Goal: Check status: Check status

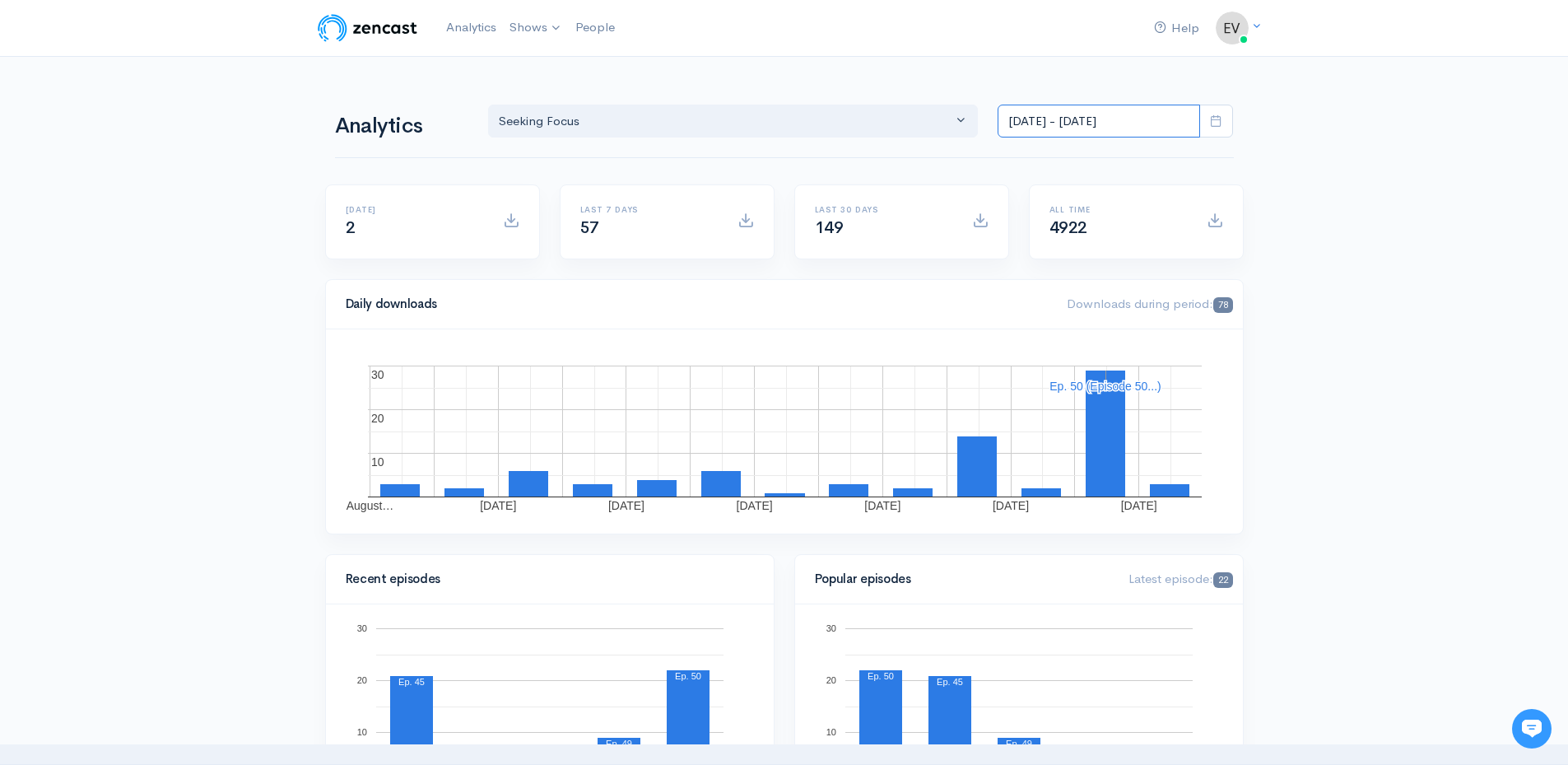
click at [1043, 117] on input "[DATE] - [DATE]" at bounding box center [1098, 122] width 202 height 34
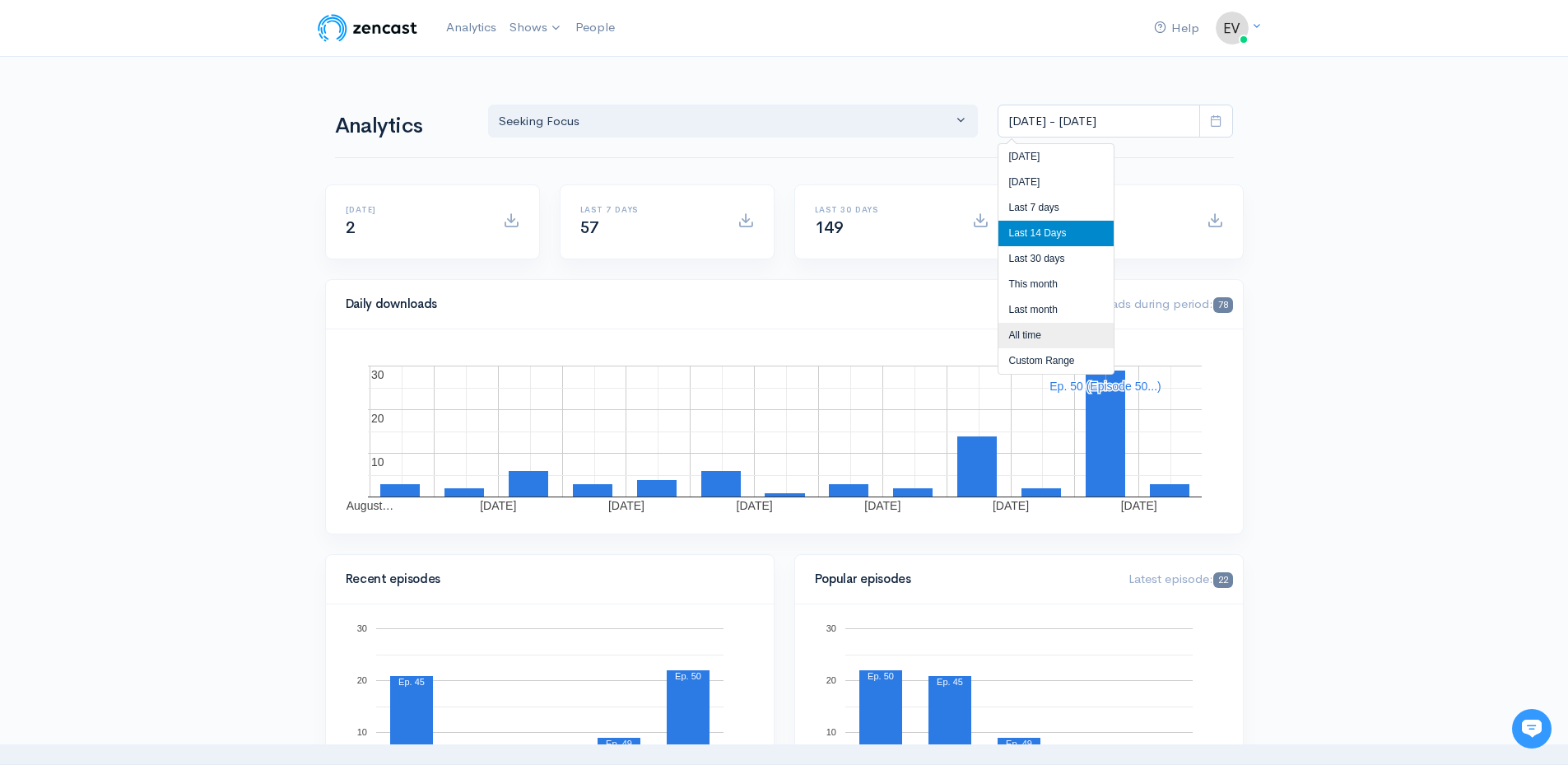
click at [1035, 329] on li "All time" at bounding box center [1055, 335] width 115 height 26
type input "[DATE] - [DATE]"
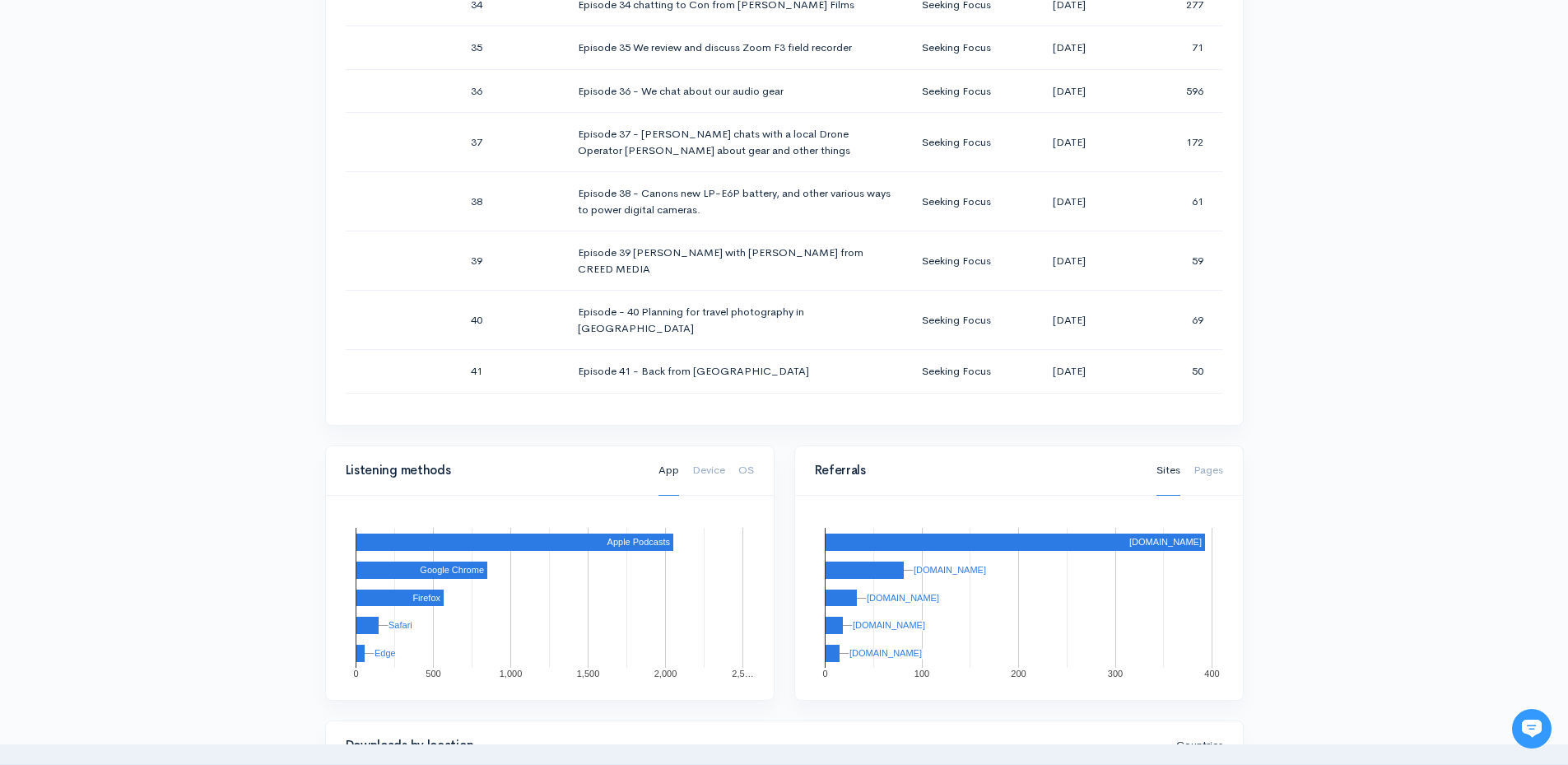
scroll to position [2590, 0]
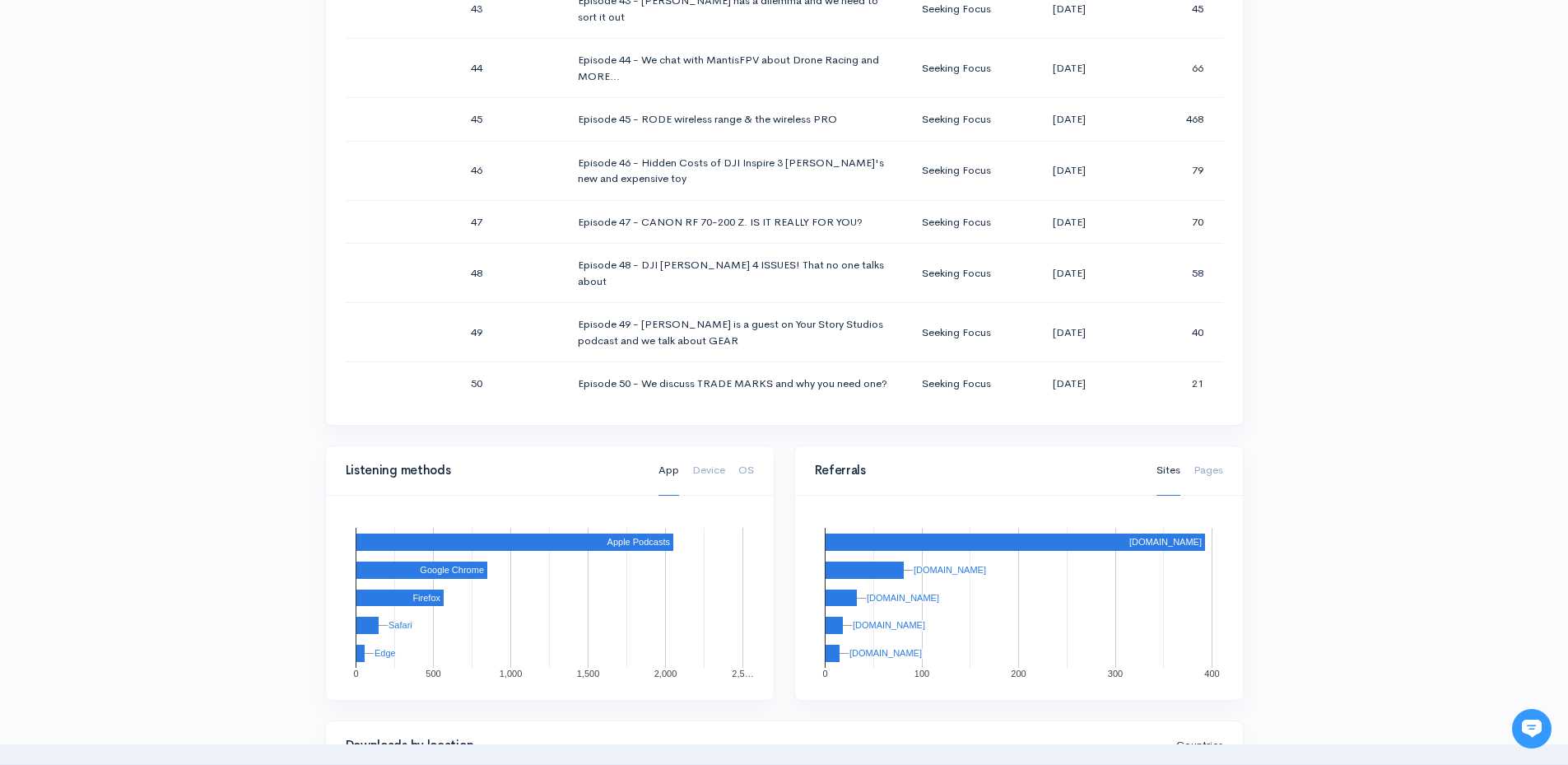
click at [1309, 353] on div "Help Notifications View all Your profile Team settings Seeking Focus Current Lo…" at bounding box center [784, 260] width 1568 height 2332
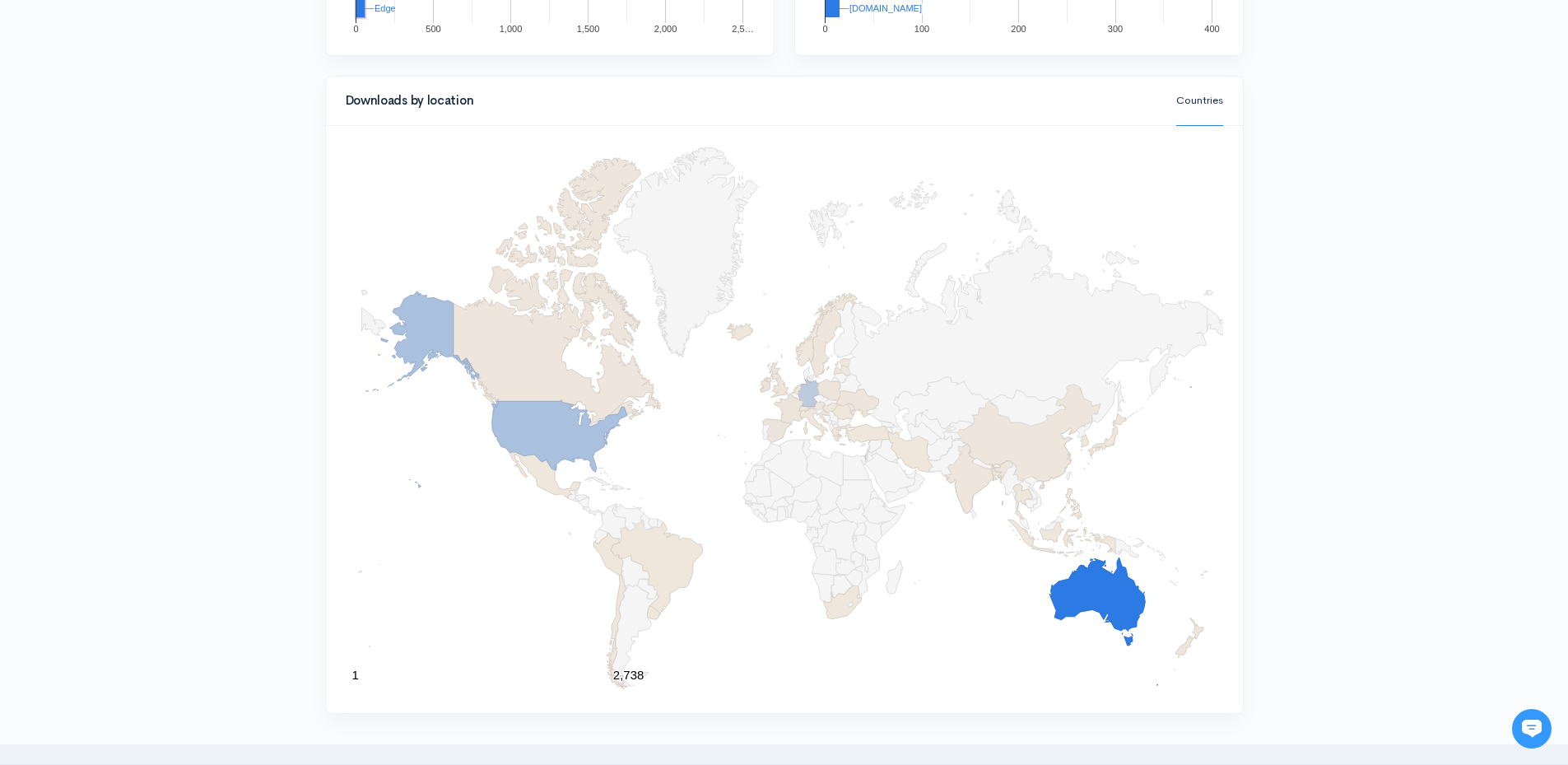
scroll to position [1647, 0]
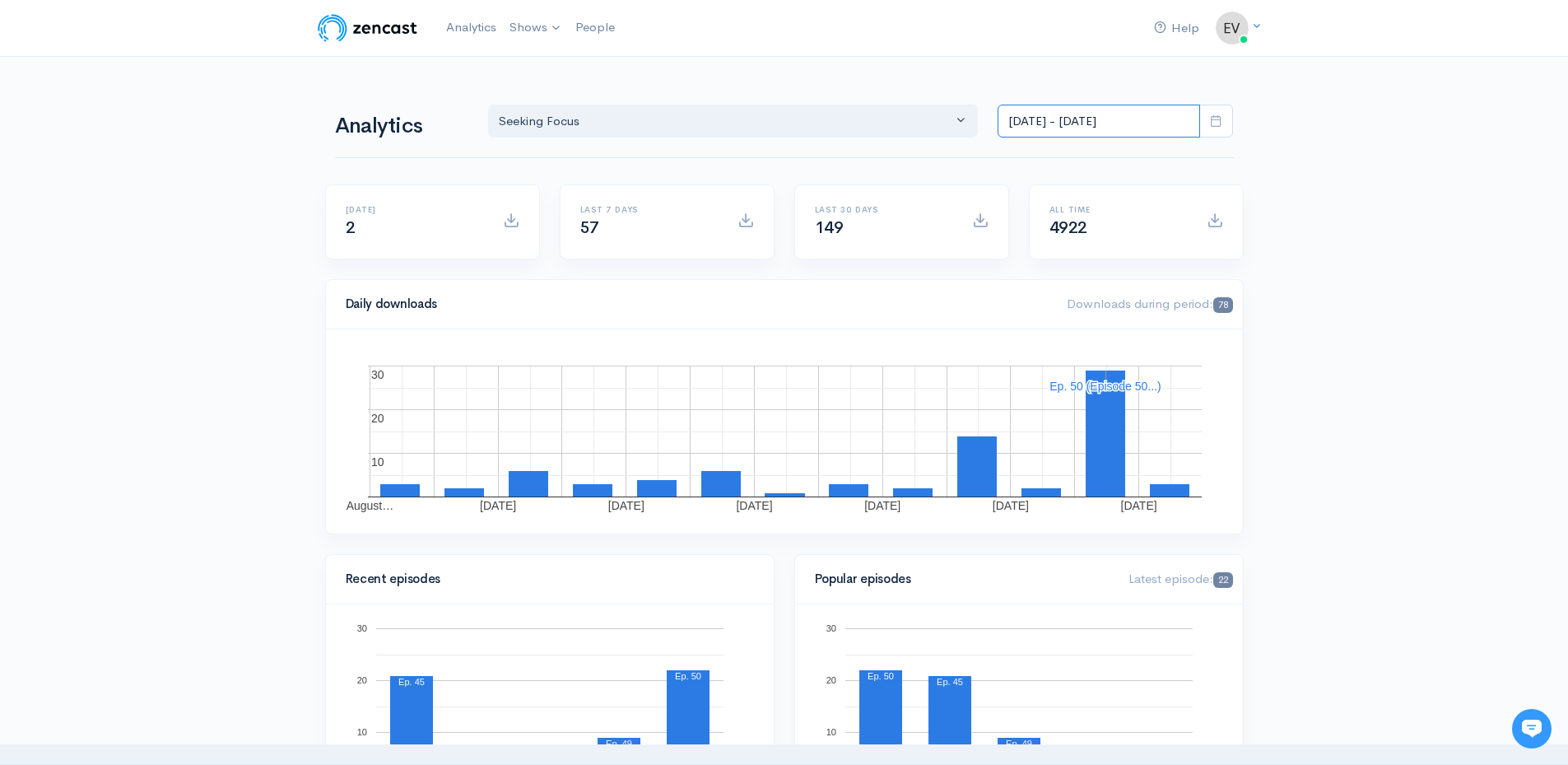
click at [1116, 121] on input "[DATE] - [DATE]" at bounding box center [1098, 122] width 202 height 34
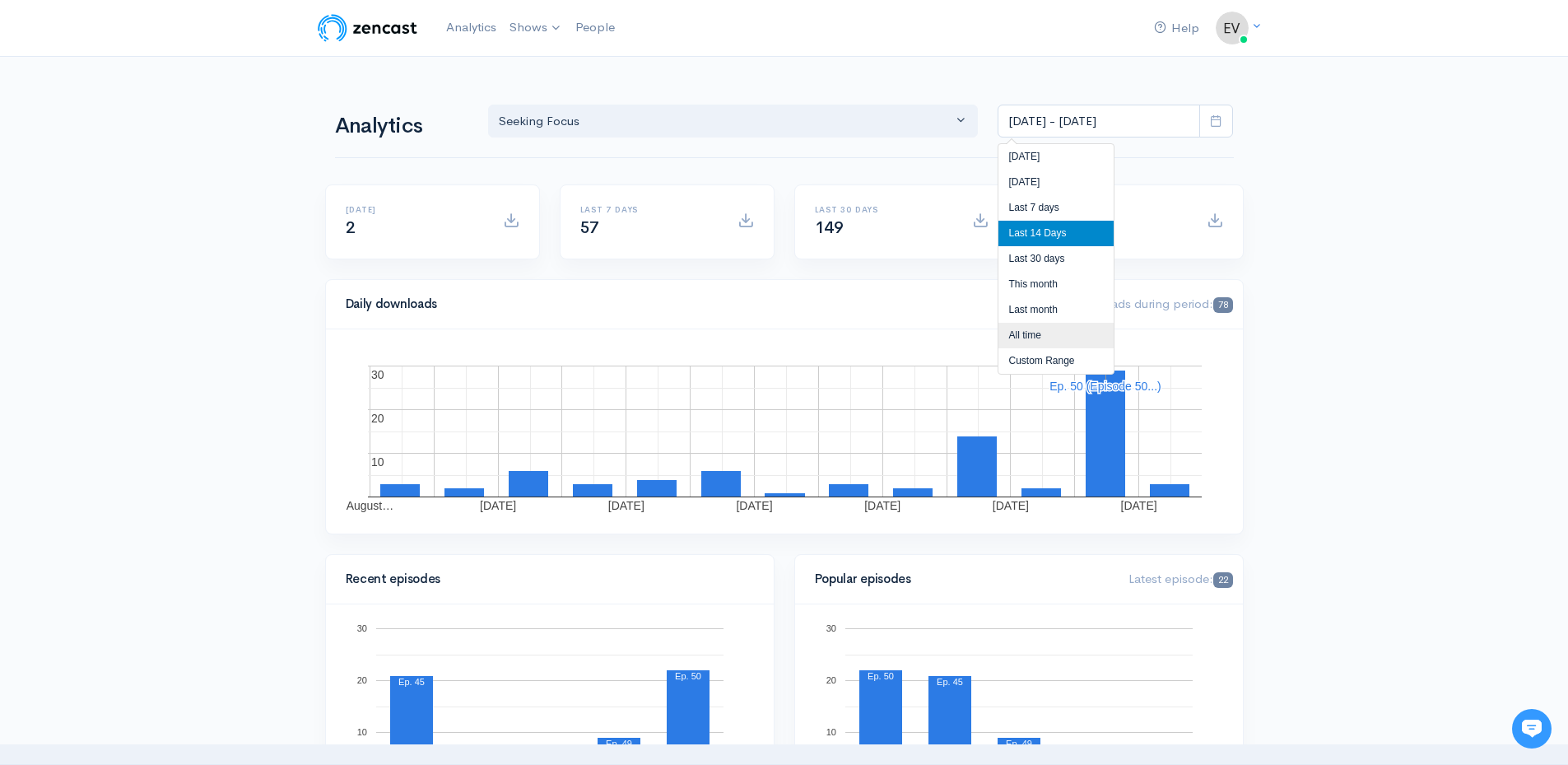
click at [1052, 339] on li "All time" at bounding box center [1055, 335] width 115 height 26
type input "[DATE] - [DATE]"
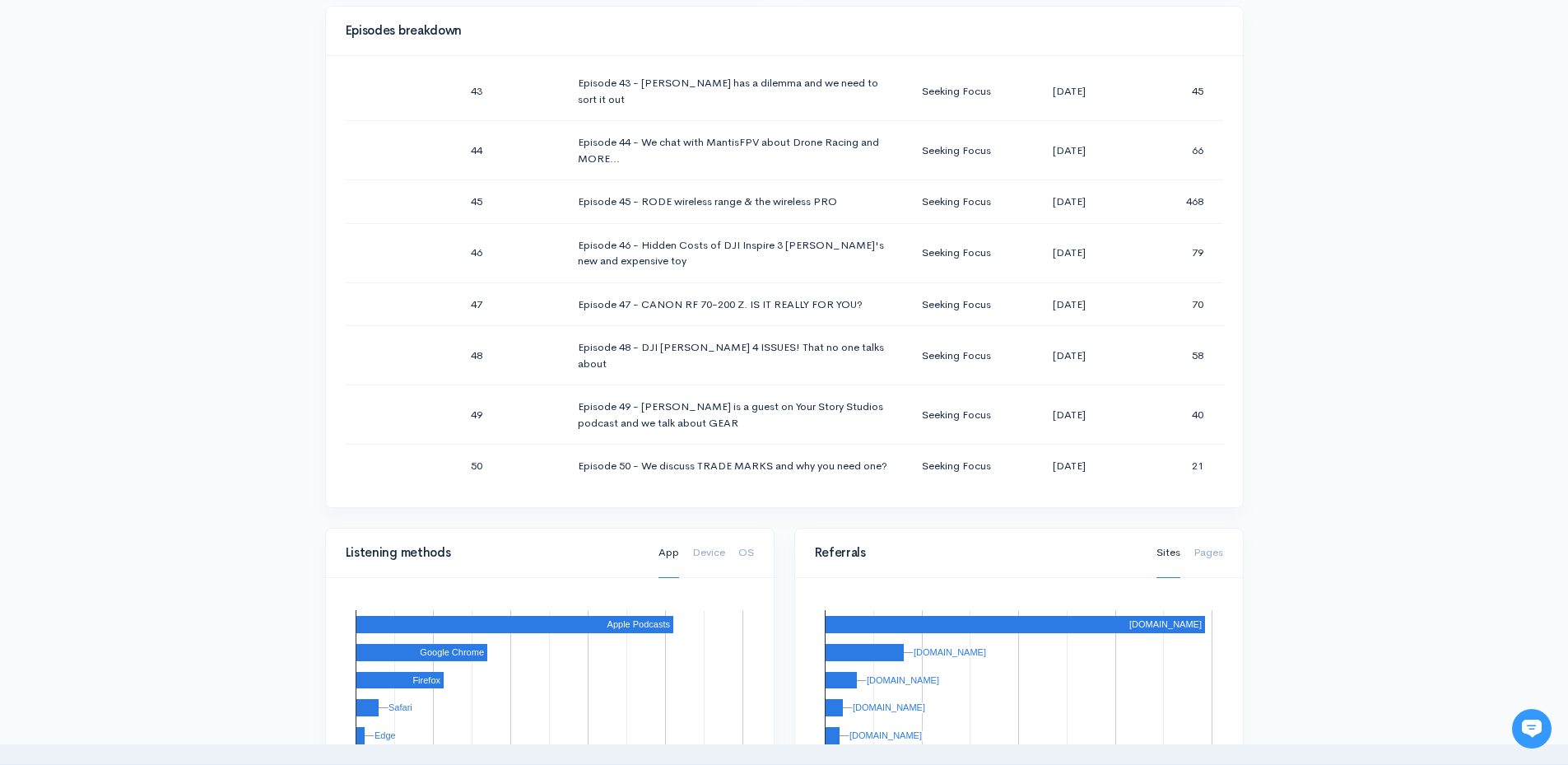
scroll to position [2590, 0]
